Goal: Find contact information: Find contact information

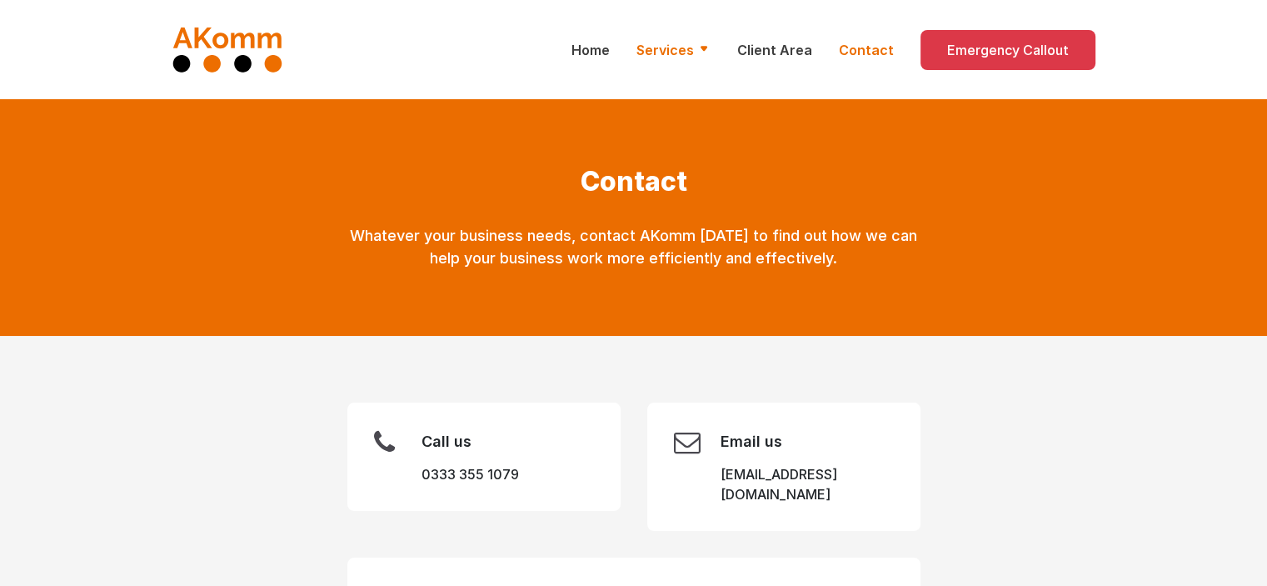
click at [697, 59] on link "Services" at bounding box center [673, 50] width 74 height 20
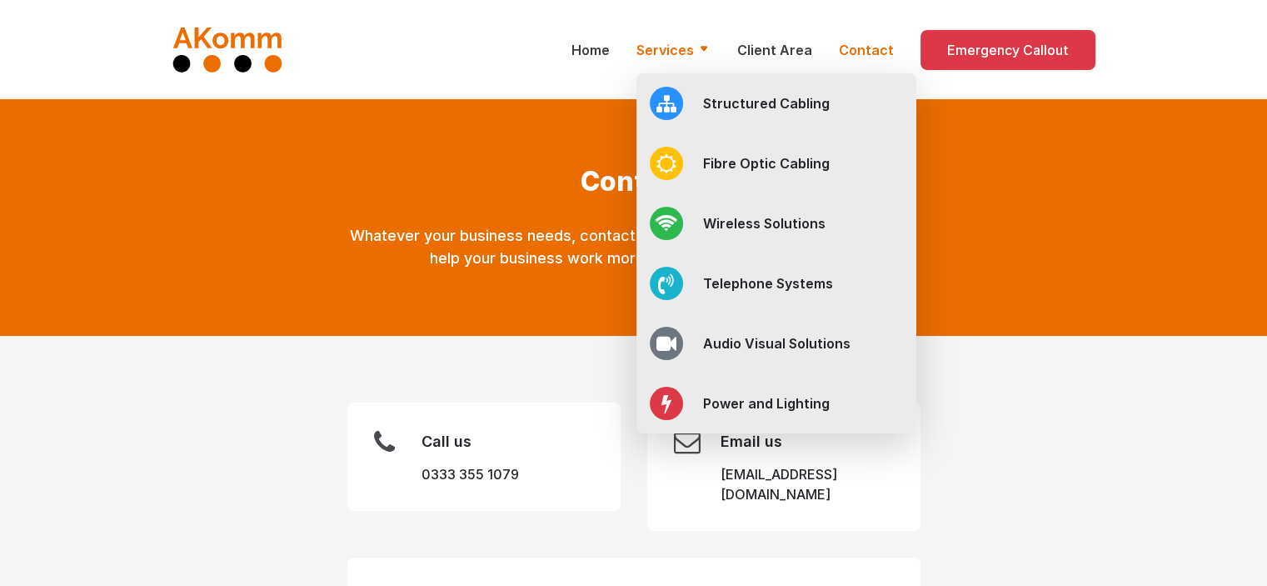
click at [858, 50] on link "Contact" at bounding box center [866, 50] width 55 height 20
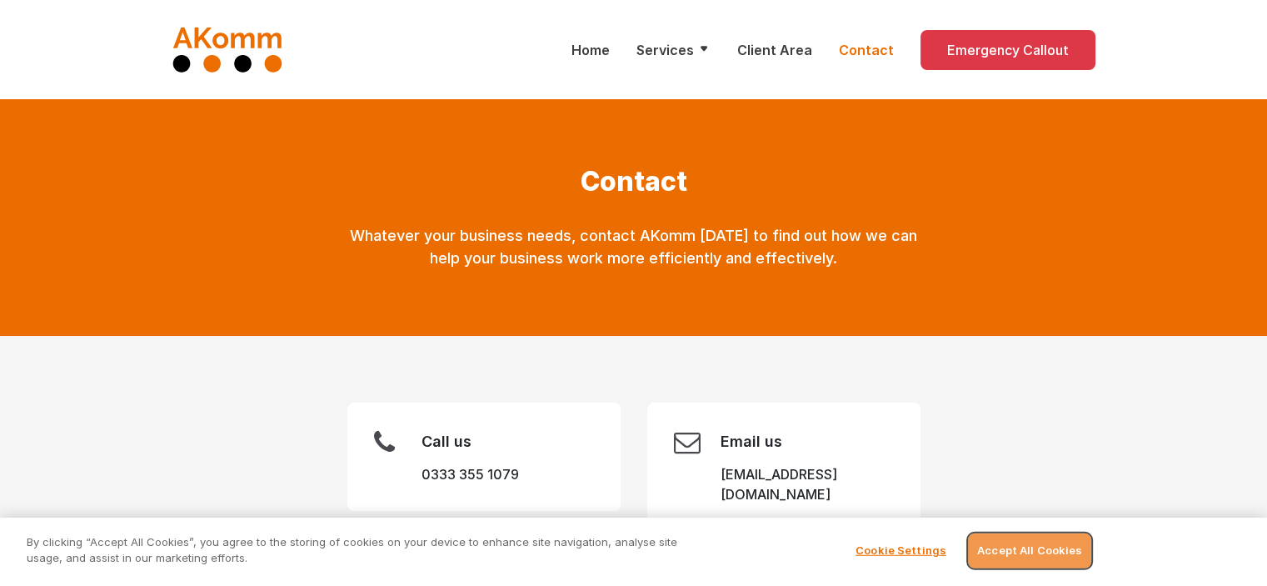
click at [1032, 536] on button "Accept All Cookies" at bounding box center [1029, 550] width 123 height 35
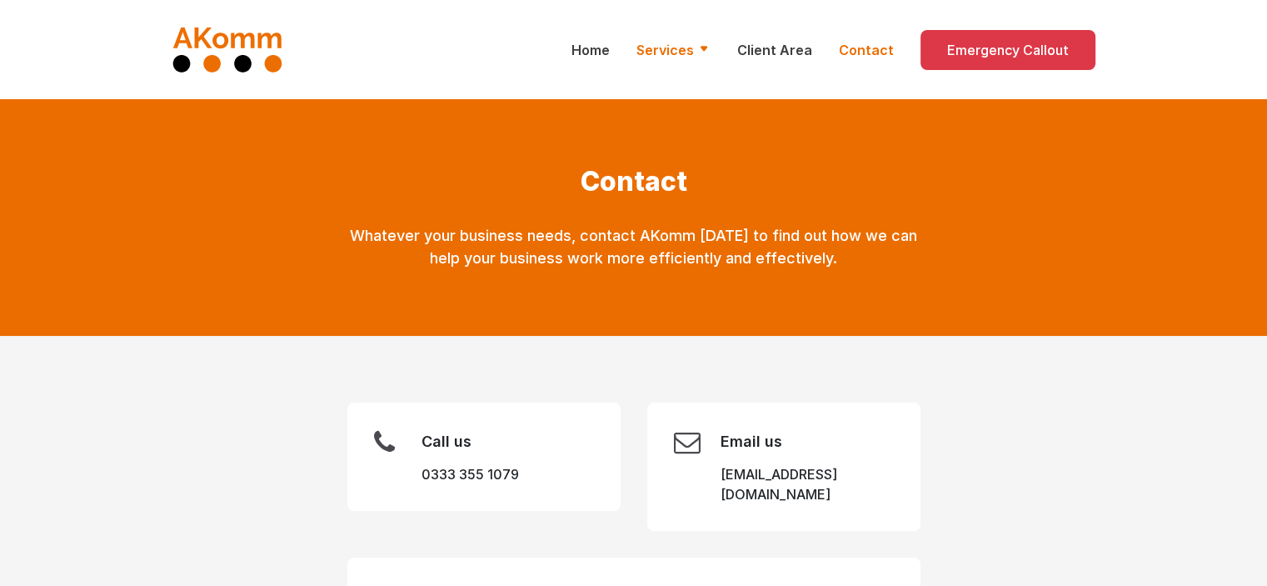
click at [693, 47] on link "Services" at bounding box center [673, 50] width 74 height 20
